Goal: Find specific page/section: Find specific page/section

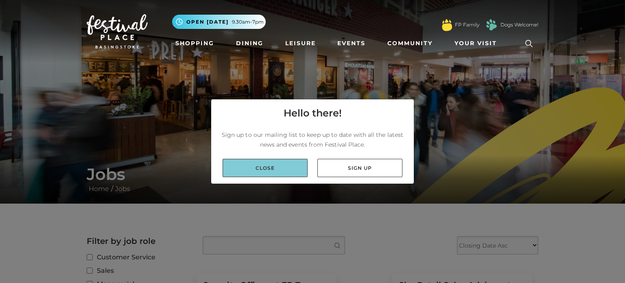
click at [257, 168] on link "Close" at bounding box center [265, 168] width 85 height 18
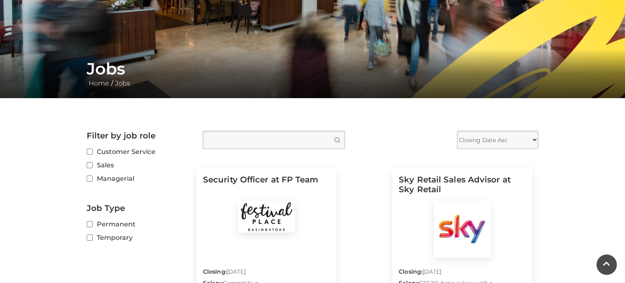
scroll to position [106, 0]
click at [93, 154] on label "Customer Service" at bounding box center [139, 151] width 104 height 10
click at [92, 154] on input "Customer Service" at bounding box center [89, 151] width 5 height 5
checkbox input "true"
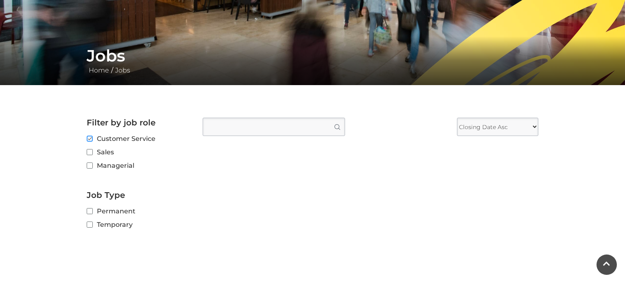
scroll to position [119, 0]
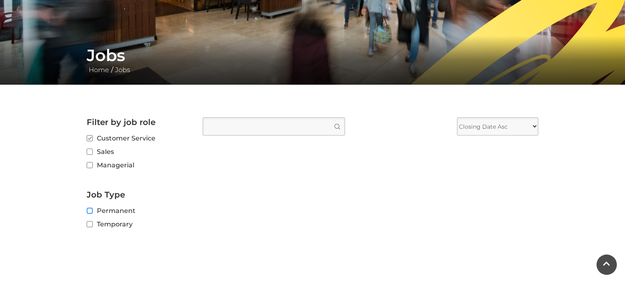
click at [89, 213] on input "Permanent" at bounding box center [89, 210] width 5 height 5
checkbox input "true"
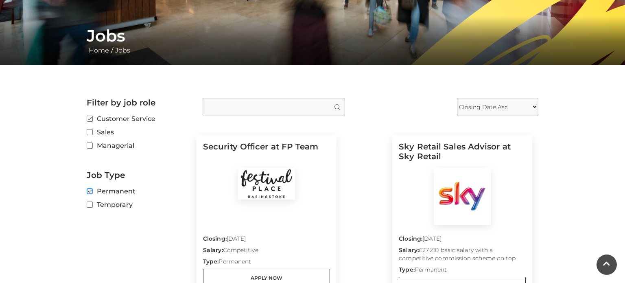
scroll to position [143, 0]
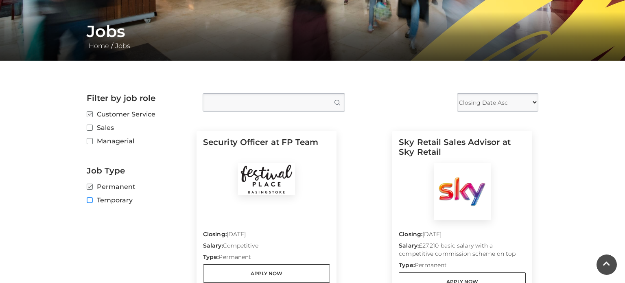
click at [90, 201] on input "Temporary" at bounding box center [89, 200] width 5 height 5
checkbox input "true"
checkbox input "false"
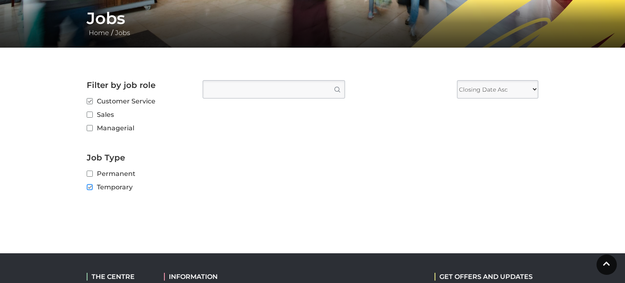
scroll to position [151, 0]
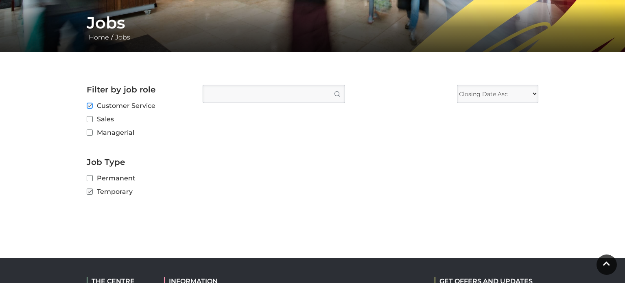
click at [91, 107] on input "Customer Service" at bounding box center [89, 105] width 5 height 5
checkbox input "false"
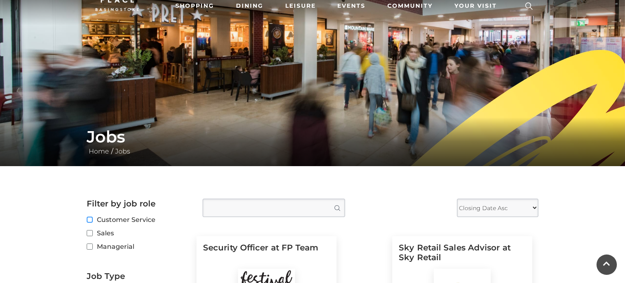
scroll to position [0, 0]
